Goal: Task Accomplishment & Management: Use online tool/utility

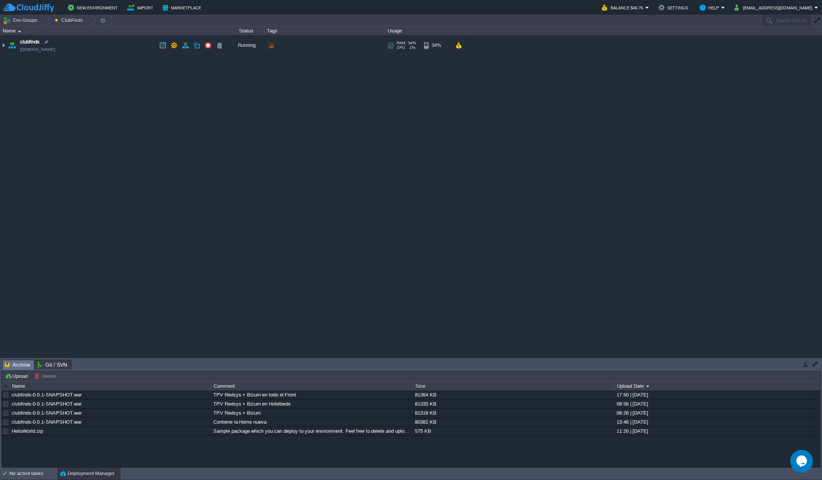
click at [5, 45] on img at bounding box center [3, 45] width 6 height 20
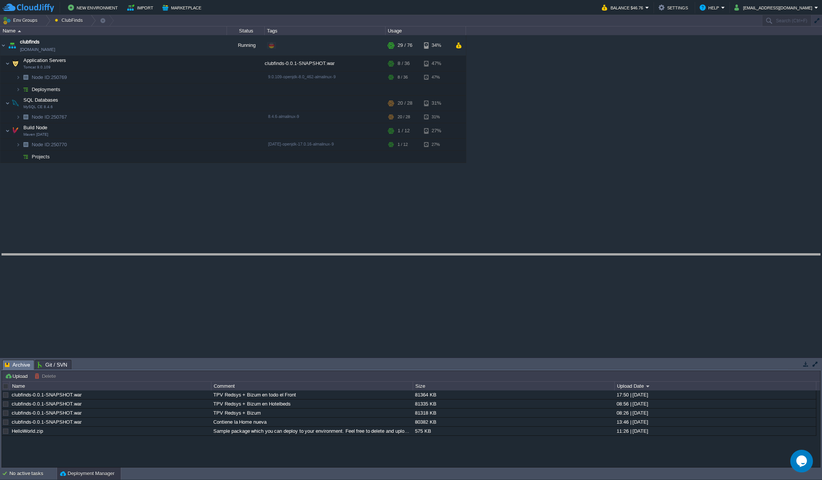
drag, startPoint x: 96, startPoint y: 360, endPoint x: 116, endPoint y: 253, distance: 108.0
click at [116, 253] on body "New Environment Import Marketplace Bonus $0.00 Upgrade Account Balance $46.76 S…" at bounding box center [411, 240] width 822 height 480
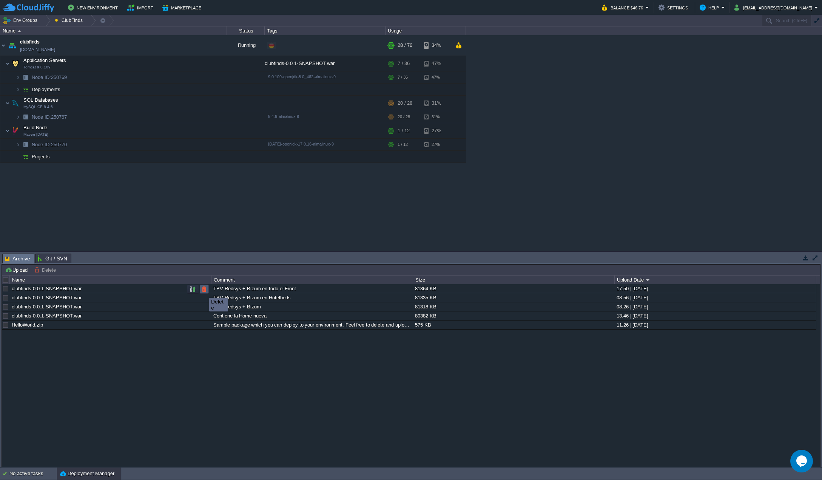
click at [204, 291] on button "button" at bounding box center [204, 289] width 7 height 7
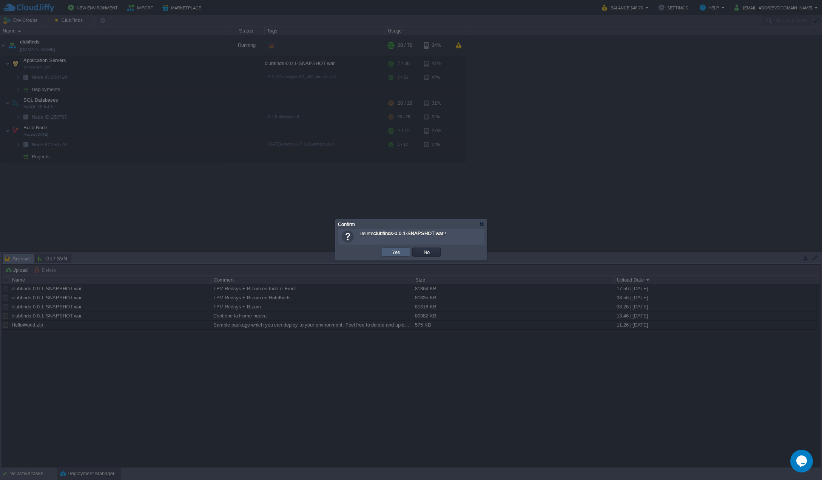
click at [387, 253] on td "Yes" at bounding box center [396, 251] width 28 height 9
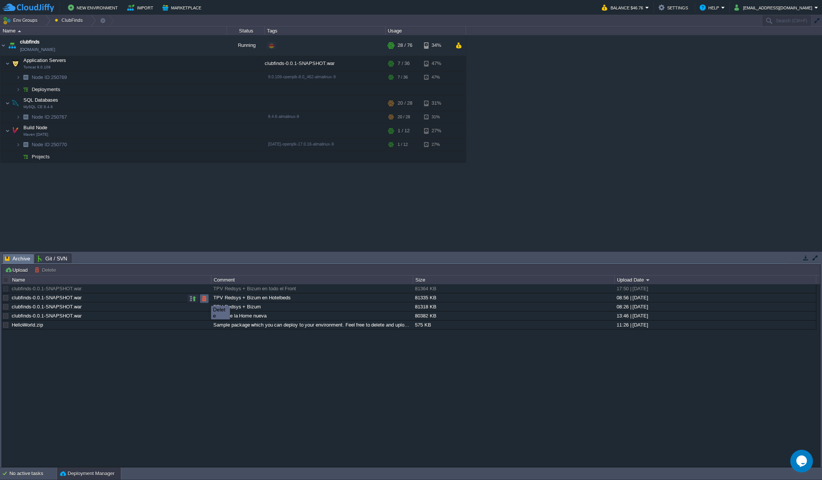
click at [206, 299] on button "button" at bounding box center [204, 298] width 7 height 7
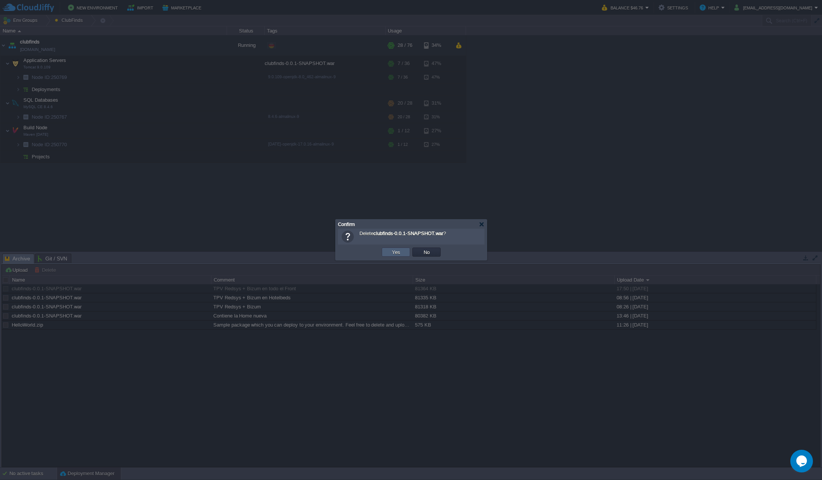
click at [392, 253] on button "Yes" at bounding box center [396, 252] width 13 height 7
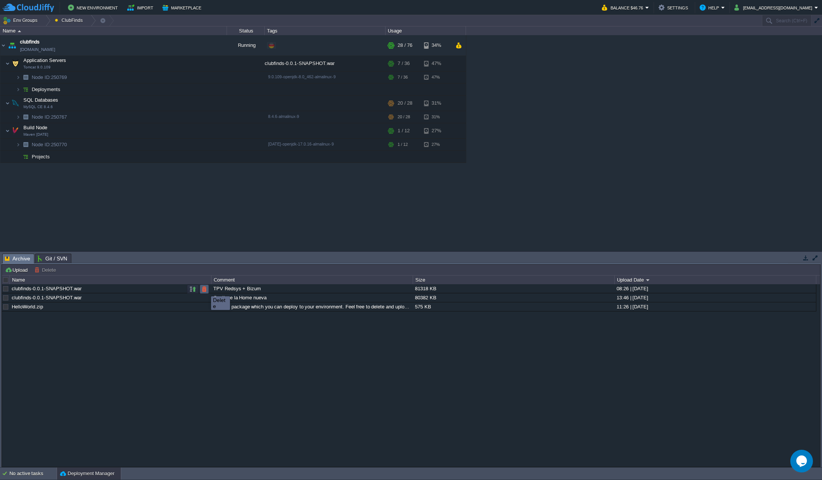
click at [206, 289] on button "button" at bounding box center [204, 289] width 7 height 7
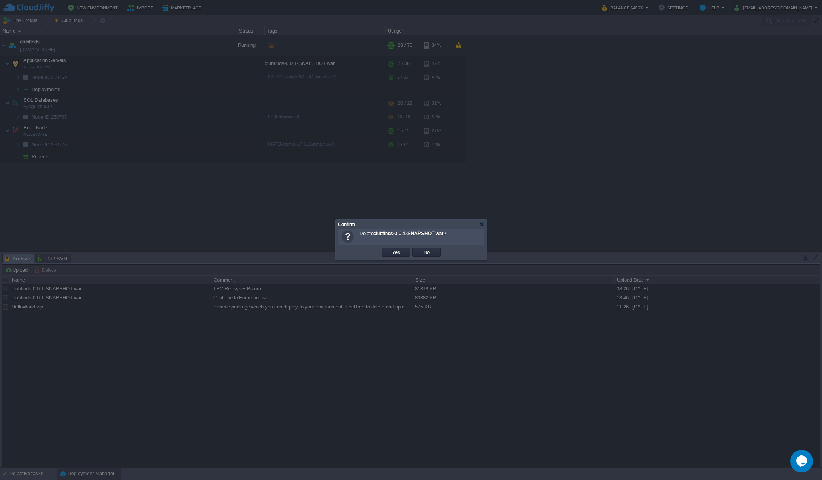
click at [386, 246] on div "OK Yes No Cancel" at bounding box center [411, 251] width 147 height 15
click at [409, 254] on td "Yes" at bounding box center [396, 251] width 28 height 9
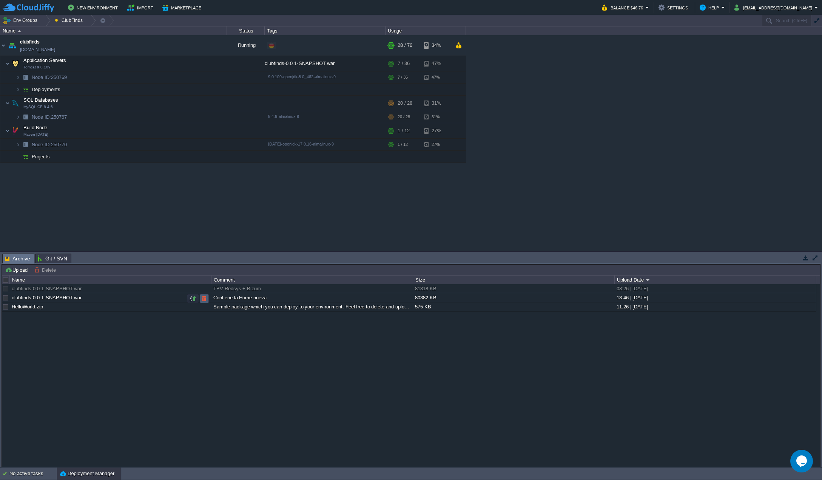
click at [206, 298] on button "button" at bounding box center [204, 298] width 7 height 7
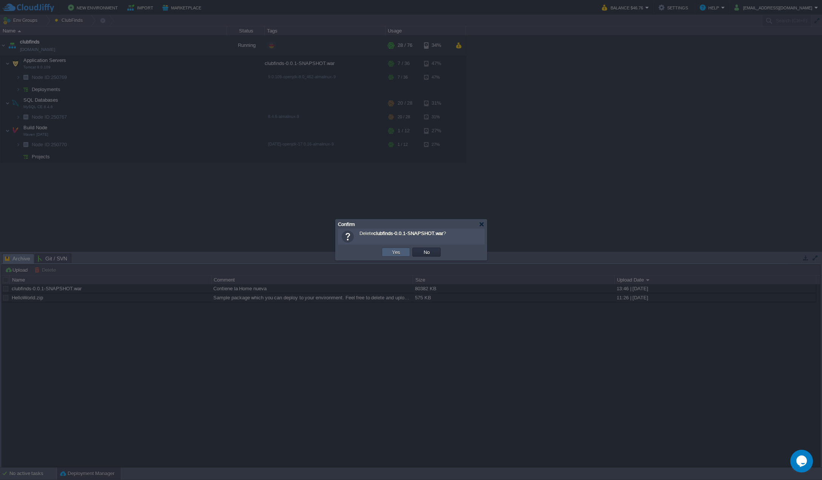
click at [404, 252] on td "Yes" at bounding box center [396, 251] width 28 height 9
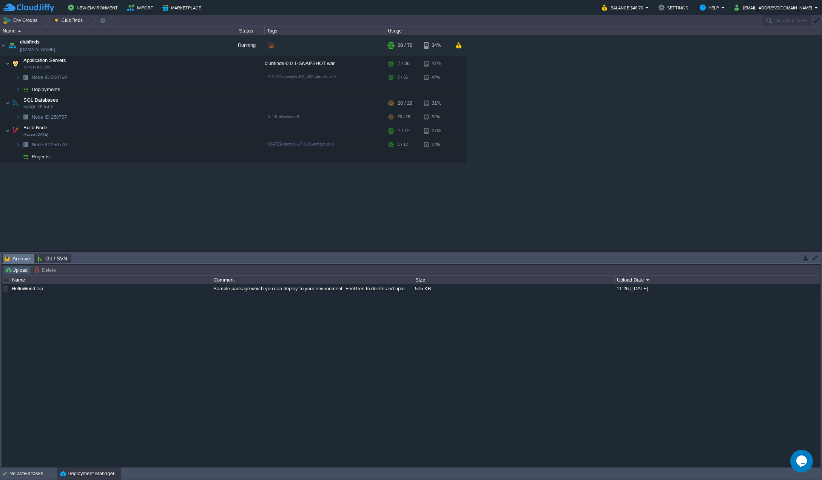
click at [20, 270] on button "Upload" at bounding box center [17, 269] width 25 height 7
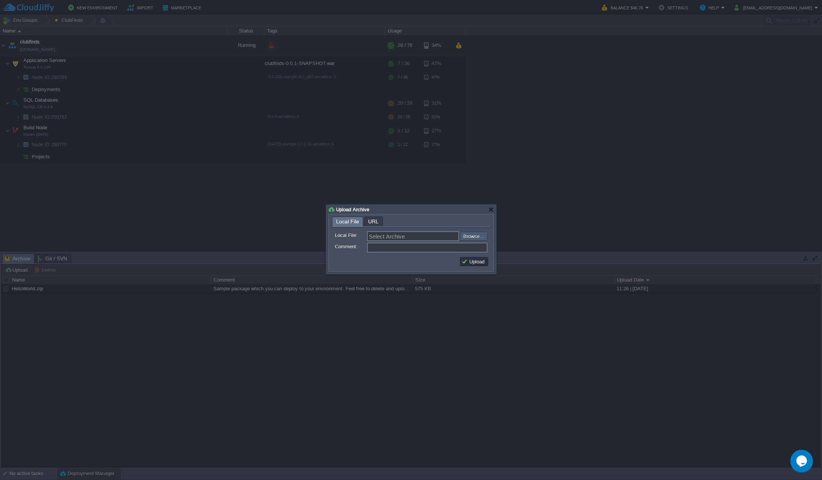
click at [475, 239] on input "file" at bounding box center [440, 236] width 96 height 9
type input "C:\fakepath\clubfinds-0.0.1-SNAPSHOT.war"
type input "clubfinds-0.0.1-SNAPSHOT.war"
click at [395, 246] on input "Comment:" at bounding box center [427, 248] width 121 height 10
paste input "TPV Redsys + Bizum en todo el Front"
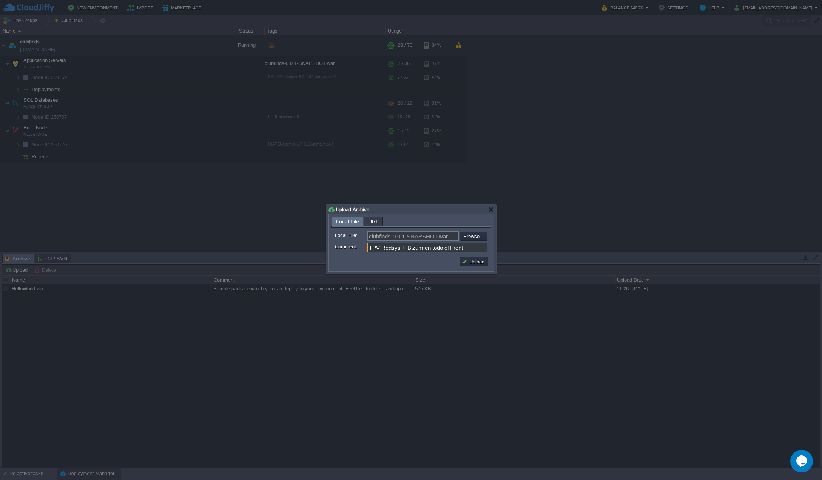
type input "TPV Redsys + Bizum en todo el Front"
drag, startPoint x: 423, startPoint y: 250, endPoint x: 700, endPoint y: 226, distance: 277.5
click at [700, 226] on body "New Environment Import Marketplace Bonus $0.00 Upgrade Account Balance $46.76 S…" at bounding box center [411, 240] width 822 height 480
click at [470, 264] on button "Upload" at bounding box center [474, 261] width 25 height 7
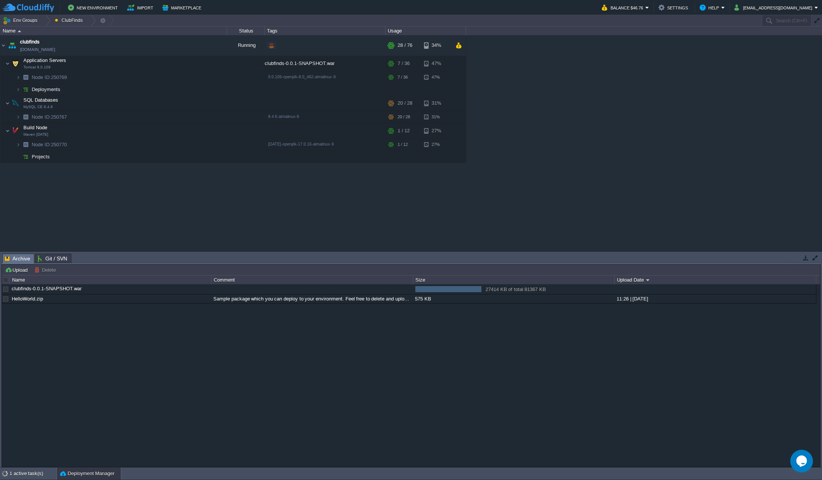
click at [304, 371] on div "clubfinds-0.0.1-SNAPSHOT.war 27414 KB of total 81367 KB 27414 KB of total 81367…" at bounding box center [411, 375] width 819 height 182
click at [276, 397] on div "clubfinds-0.0.1-SNAPSHOT.war 28004 KB of total 81367 KB 28004 KB of total 81367…" at bounding box center [411, 375] width 819 height 182
click at [193, 290] on button "button" at bounding box center [193, 289] width 7 height 7
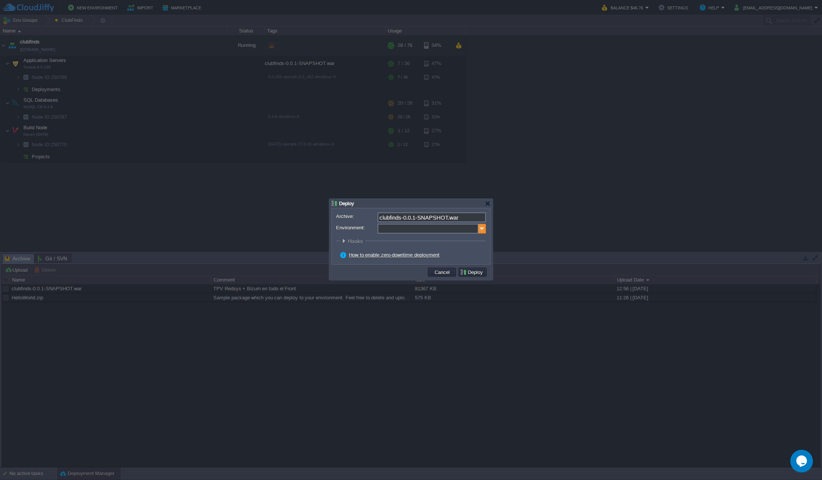
click at [478, 228] on input "Environment:" at bounding box center [428, 229] width 101 height 10
click at [430, 248] on div "Application Servers Tomcat 9.0.109" at bounding box center [432, 253] width 108 height 14
type input "Application Servers (clubfinds)"
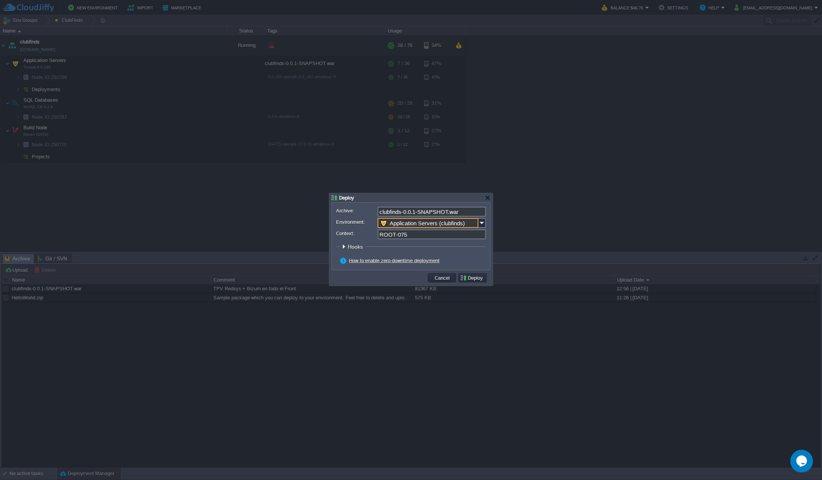
click at [425, 238] on input "ROOT-075" at bounding box center [432, 234] width 108 height 10
type input "ROOT"
click at [478, 276] on button "Deploy" at bounding box center [472, 277] width 25 height 7
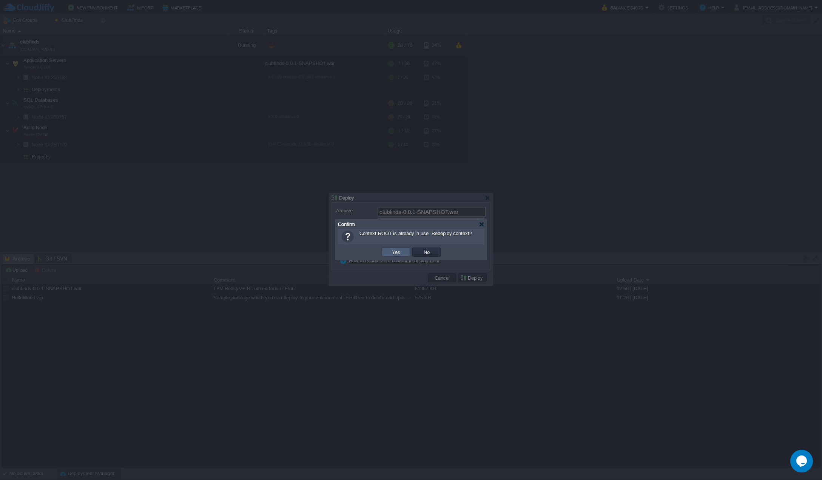
click at [404, 252] on td "Yes" at bounding box center [396, 251] width 28 height 9
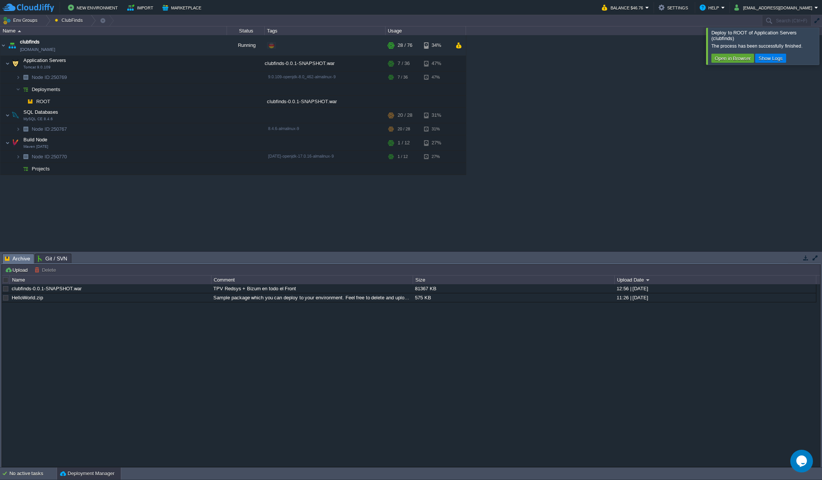
click at [822, 44] on div at bounding box center [831, 46] width 0 height 37
click at [386, 226] on div "clubfinds [DOMAIN_NAME] Running Edit RAM 68% CPU 7% 54 / 76 34% Application Ser…" at bounding box center [411, 143] width 822 height 216
